Goal: Information Seeking & Learning: Find specific page/section

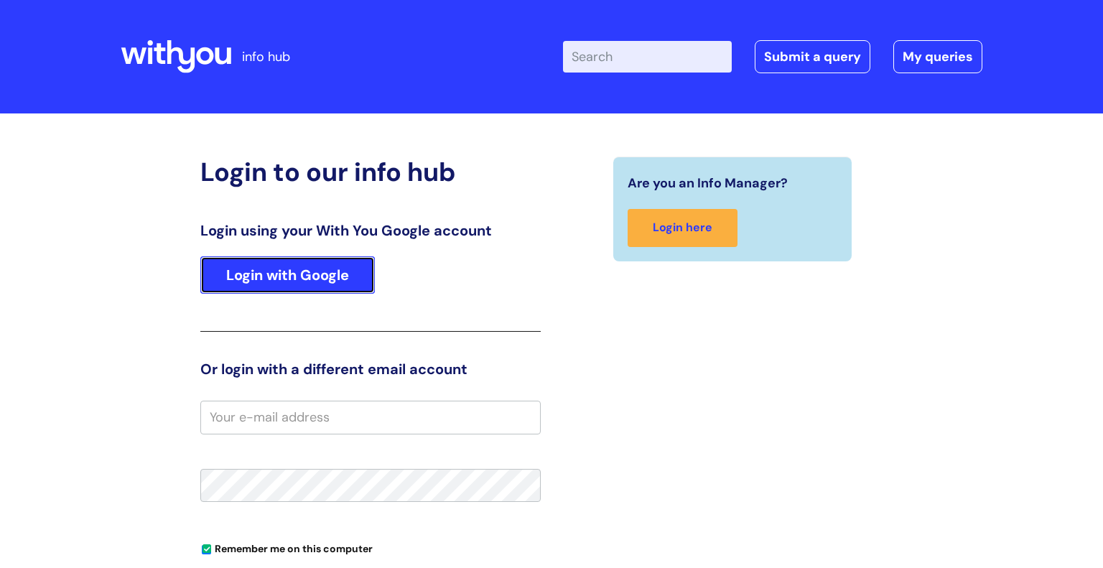
click at [284, 275] on link "Login with Google" at bounding box center [287, 274] width 174 height 37
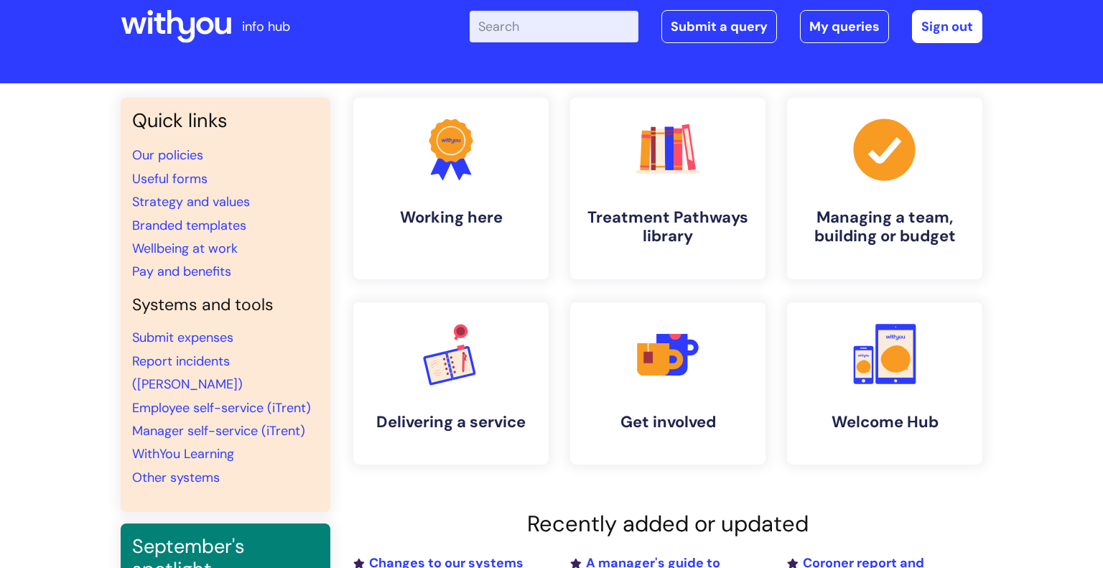
scroll to position [33, 0]
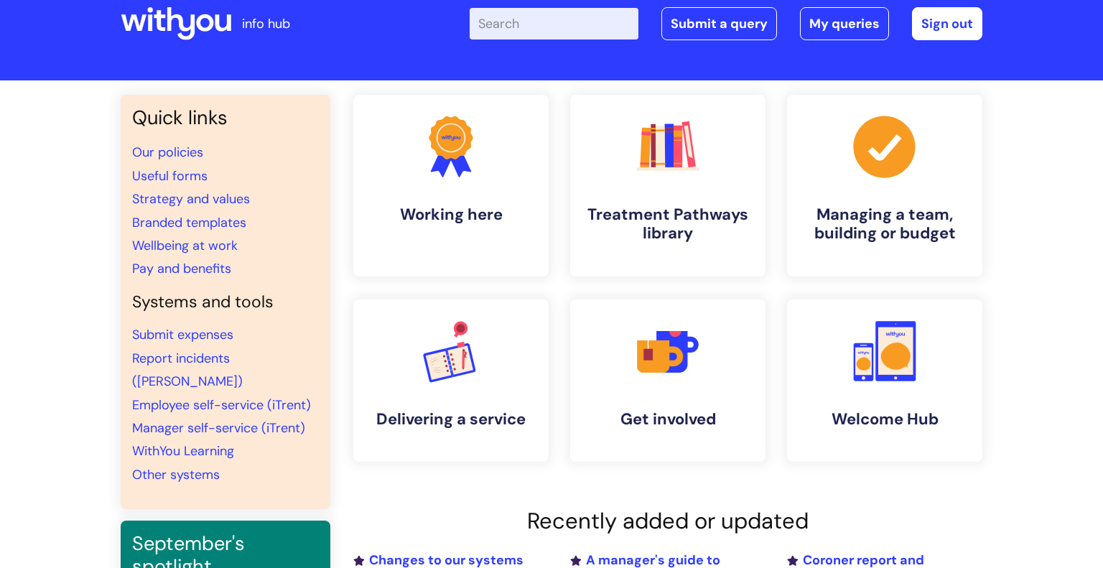
click at [515, 27] on input "Enter your search term here..." at bounding box center [554, 24] width 169 height 32
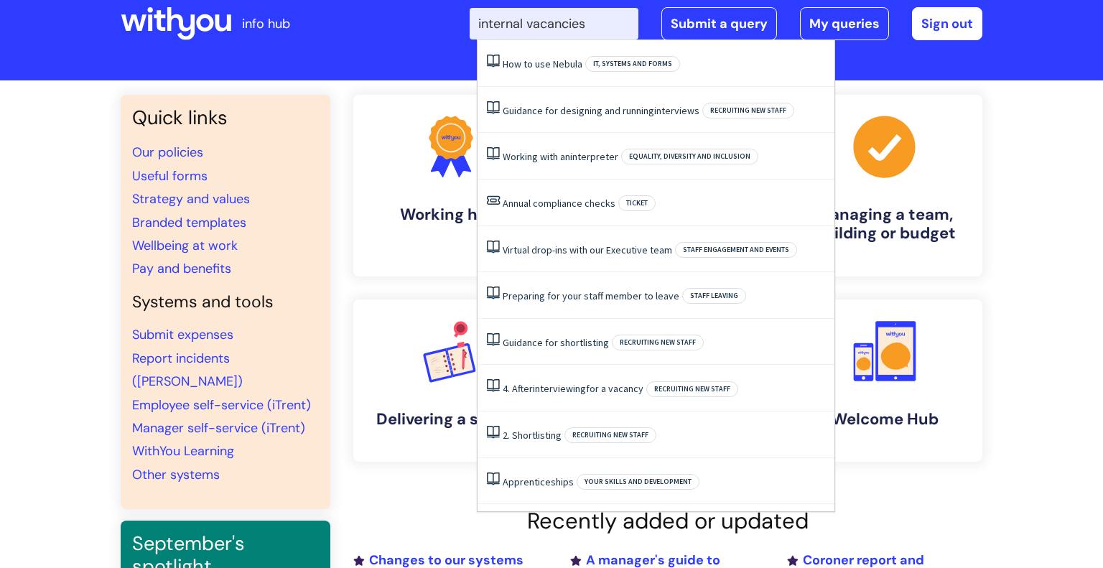
type input "internal vacancies"
click button "Search" at bounding box center [0, 0] width 0 height 0
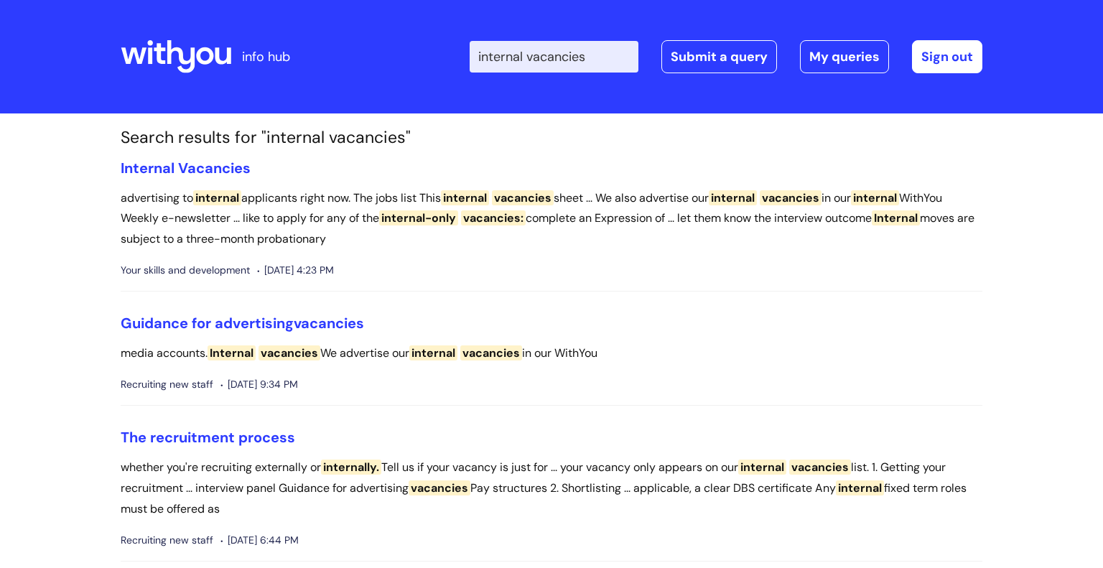
click at [544, 65] on input "internal vacancies" at bounding box center [554, 57] width 169 height 32
click at [184, 167] on span "Vacancies" at bounding box center [214, 168] width 73 height 19
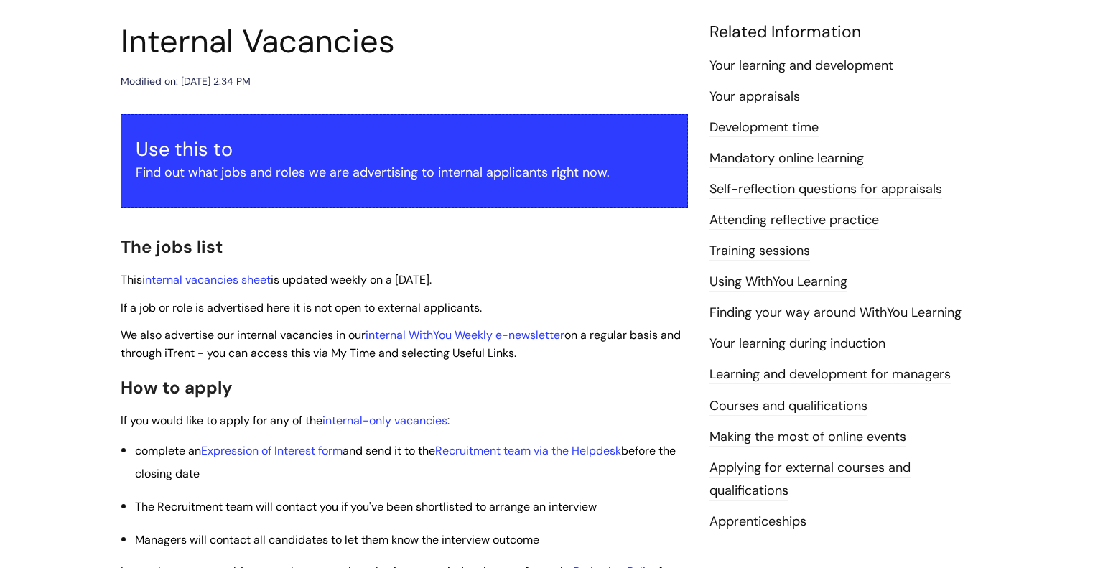
scroll to position [263, 0]
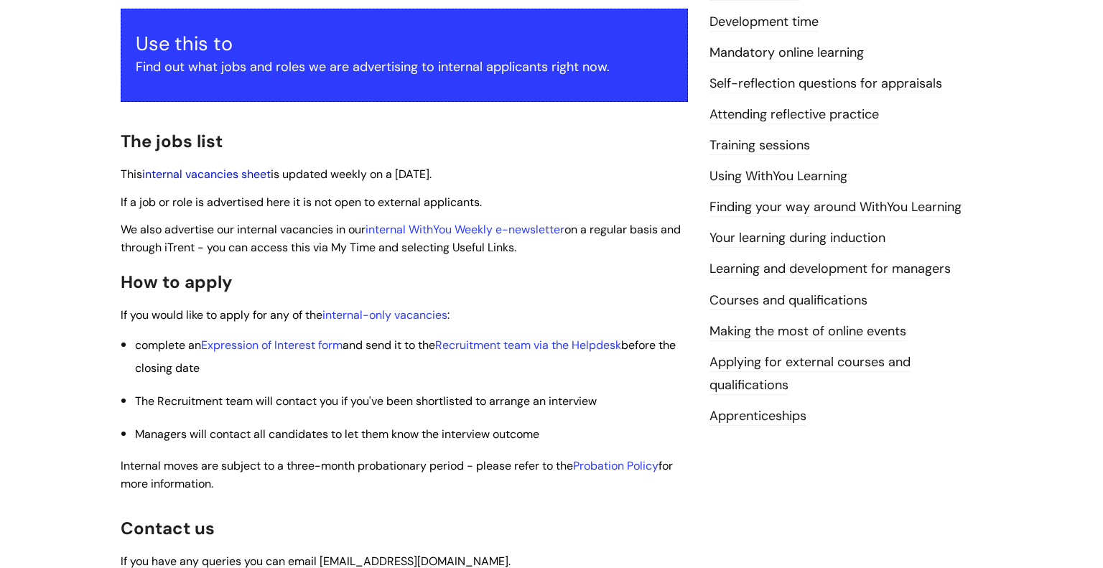
click at [211, 176] on link "internal vacancies sheet" at bounding box center [206, 174] width 129 height 15
